Goal: Information Seeking & Learning: Understand process/instructions

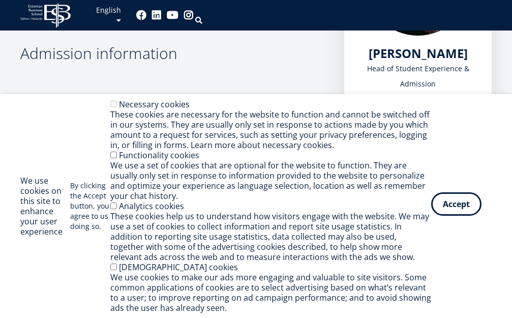
click at [452, 210] on button "Accept" at bounding box center [456, 203] width 50 height 23
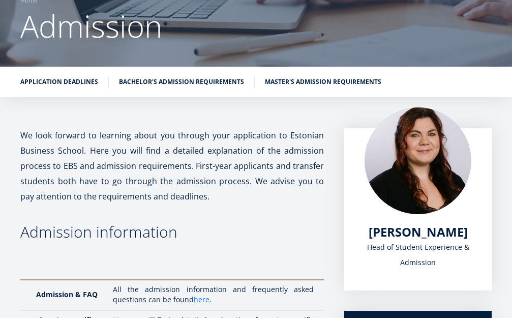
scroll to position [71, 0]
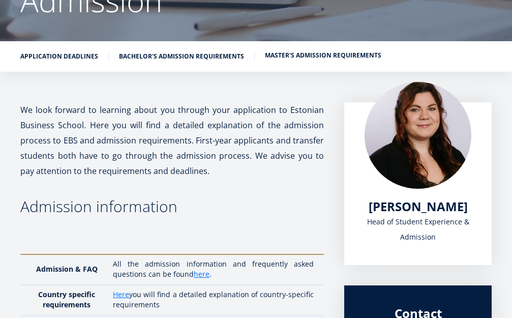
click at [293, 50] on link "Master's admission requirements" at bounding box center [323, 55] width 116 height 10
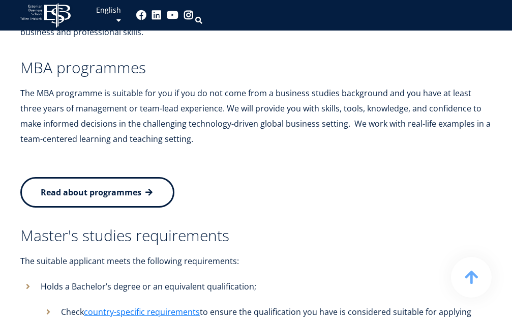
scroll to position [2240, 0]
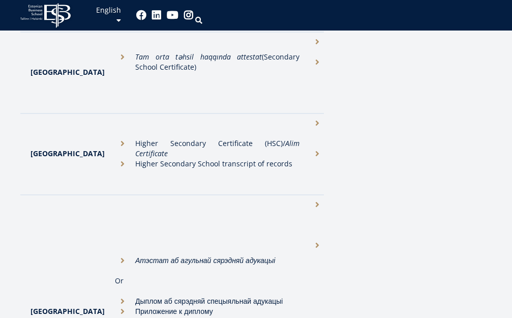
scroll to position [509, 0]
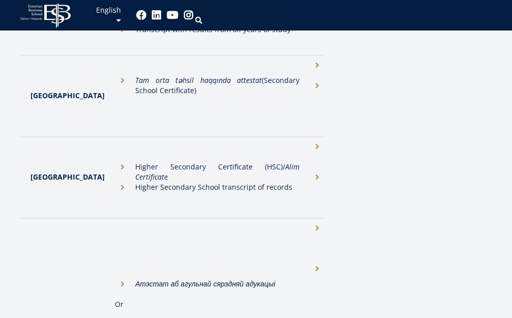
click at [310, 141] on li "Bachelor’s degree certificate or equivalent" at bounding box center [357, 156] width 95 height 31
click at [310, 172] on li "Academic transcript/statements of marks (for all semesters)." at bounding box center [357, 192] width 95 height 41
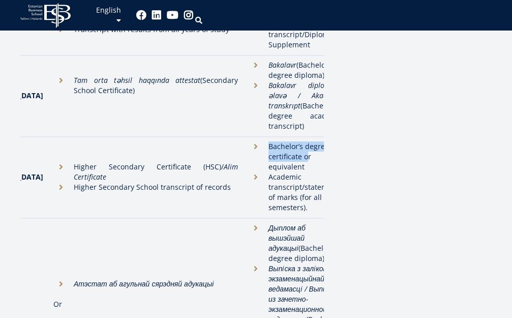
drag, startPoint x: 300, startPoint y: 130, endPoint x: 342, endPoint y: 164, distance: 54.6
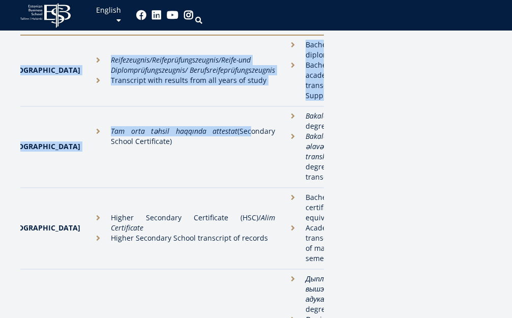
scroll to position [0, 0]
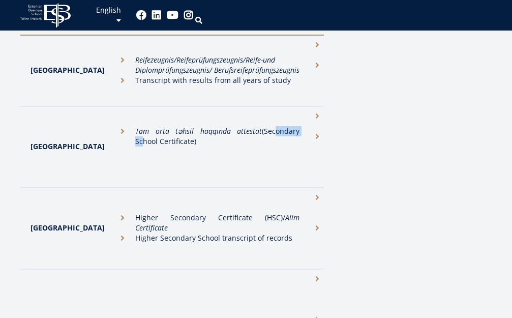
drag, startPoint x: 183, startPoint y: 111, endPoint x: 115, endPoint y: 128, distance: 69.7
click at [115, 128] on li "Tam orta təhsil haqqında attestat (Secondary School Certificate)" at bounding box center [207, 136] width 185 height 20
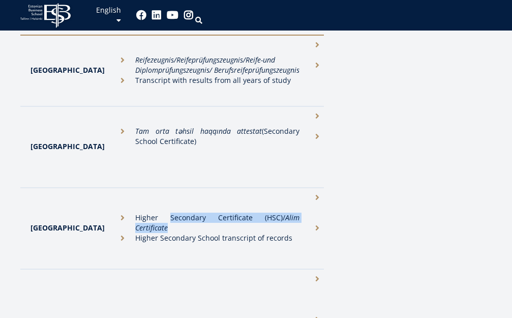
drag, startPoint x: 140, startPoint y: 201, endPoint x: 266, endPoint y: 214, distance: 125.8
click at [266, 214] on li "Higher Secondary Certificate (HSC)/ Alim Certificate" at bounding box center [207, 223] width 185 height 20
